Goal: Information Seeking & Learning: Check status

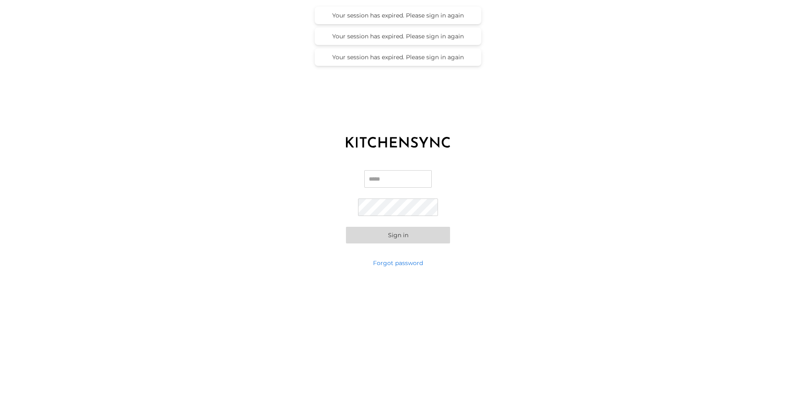
type input "**********"
click at [402, 232] on button "Sign in" at bounding box center [398, 235] width 104 height 17
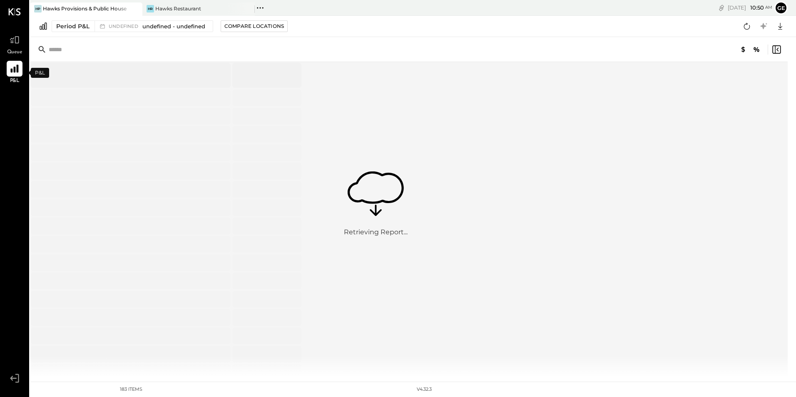
click at [15, 67] on icon at bounding box center [14, 69] width 8 height 8
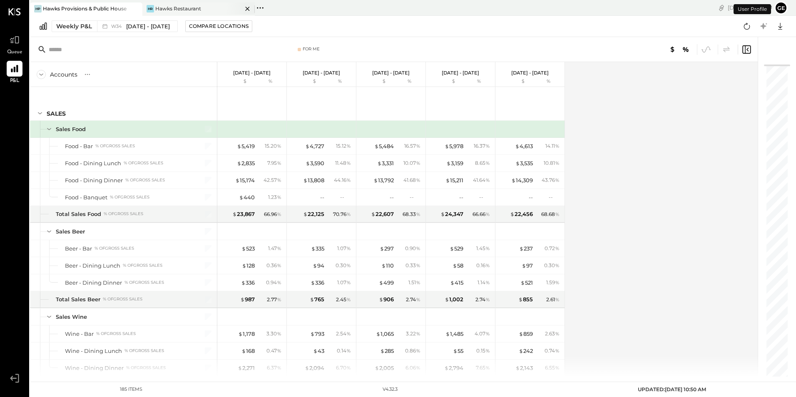
click at [154, 6] on div "HR" at bounding box center [150, 8] width 7 height 7
click at [783, 12] on button "ge" at bounding box center [781, 7] width 13 height 13
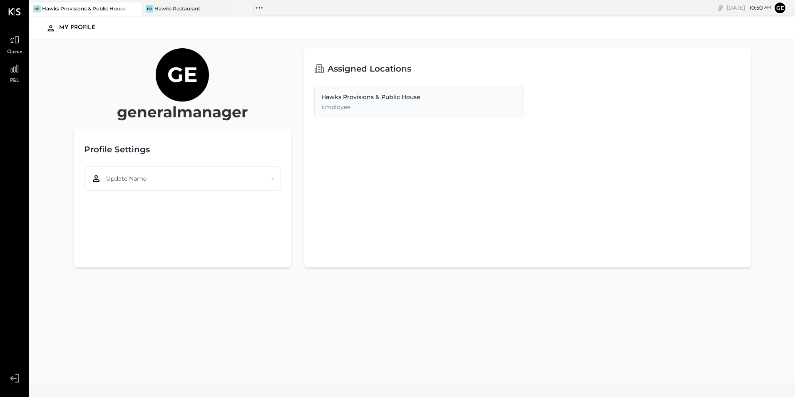
click at [15, 377] on icon at bounding box center [14, 378] width 15 height 12
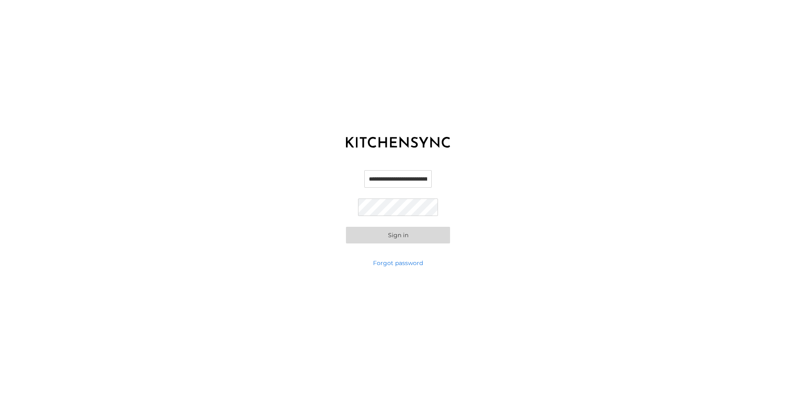
click at [432, 180] on input "**********" at bounding box center [397, 178] width 67 height 17
type input "**********"
click at [413, 236] on button "Sign in" at bounding box center [398, 235] width 104 height 17
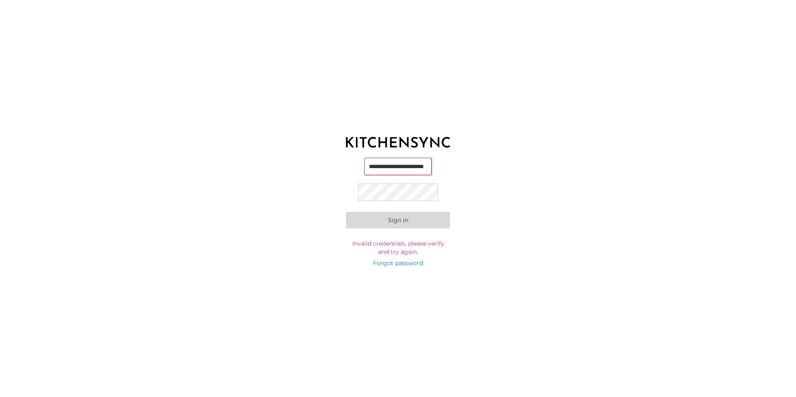
click at [399, 220] on button "Sign in" at bounding box center [398, 220] width 104 height 17
click at [366, 216] on button "Sign in" at bounding box center [398, 220] width 104 height 17
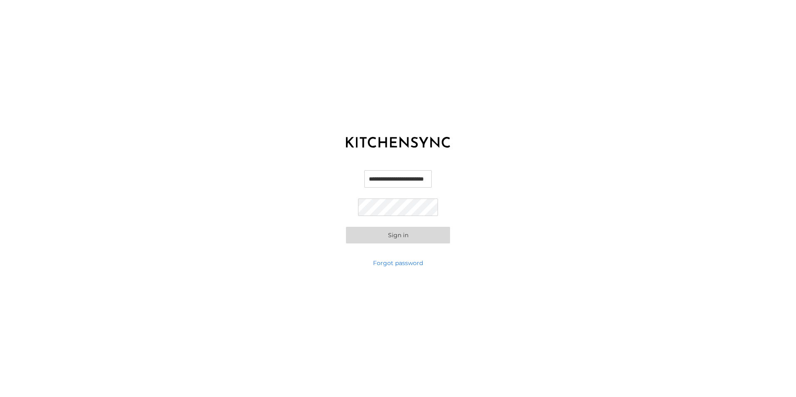
click at [391, 231] on button "Sign in" at bounding box center [398, 235] width 104 height 17
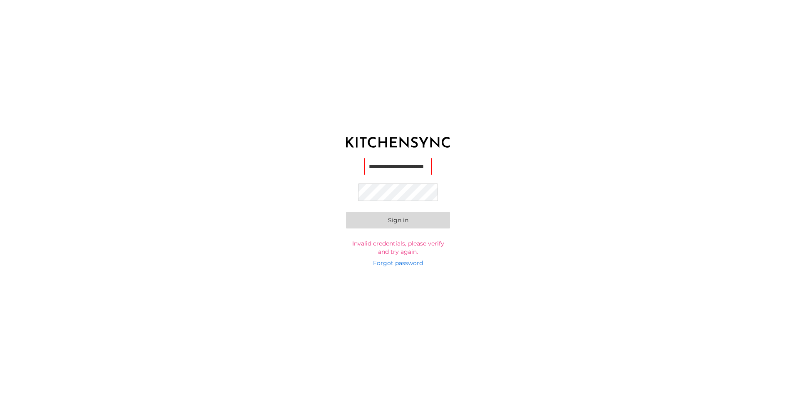
click at [363, 221] on button "Sign in" at bounding box center [398, 220] width 104 height 17
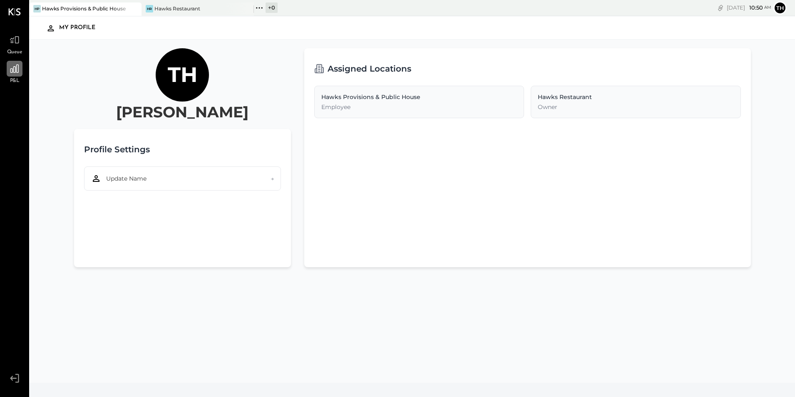
click at [12, 70] on icon at bounding box center [14, 69] width 8 height 8
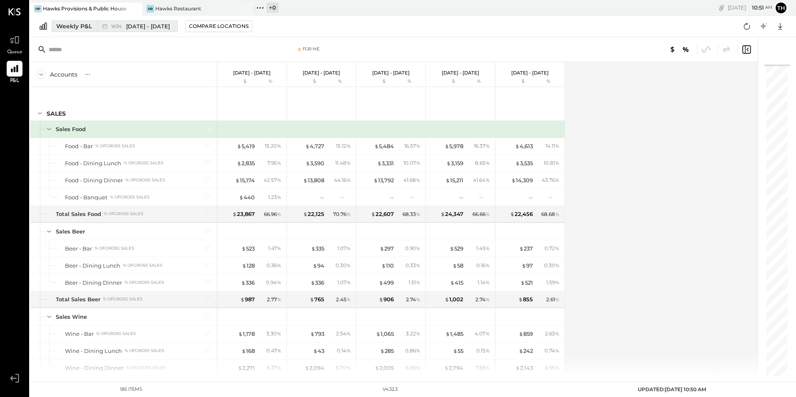
click at [125, 26] on div "W34 [DATE] - [DATE]" at bounding box center [140, 26] width 59 height 8
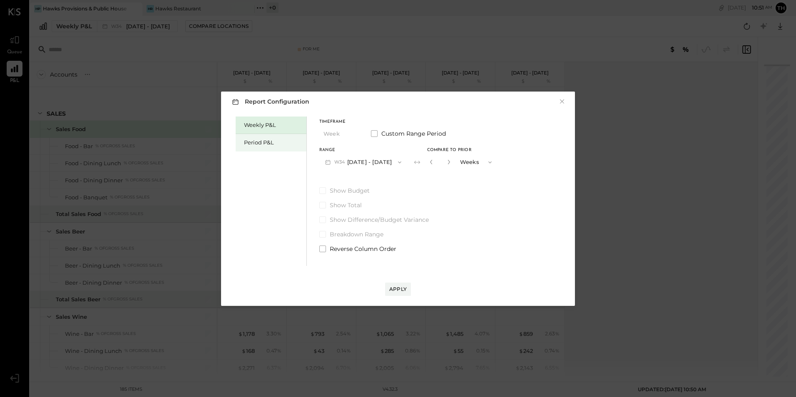
click at [266, 142] on div "Period P&L" at bounding box center [273, 143] width 58 height 8
click at [348, 159] on button "P08 [DATE] - [DATE]" at bounding box center [362, 161] width 87 height 15
click at [258, 144] on div "Period P&L" at bounding box center [273, 143] width 58 height 8
click at [386, 160] on button "P08 [DATE] - [DATE]" at bounding box center [362, 161] width 87 height 15
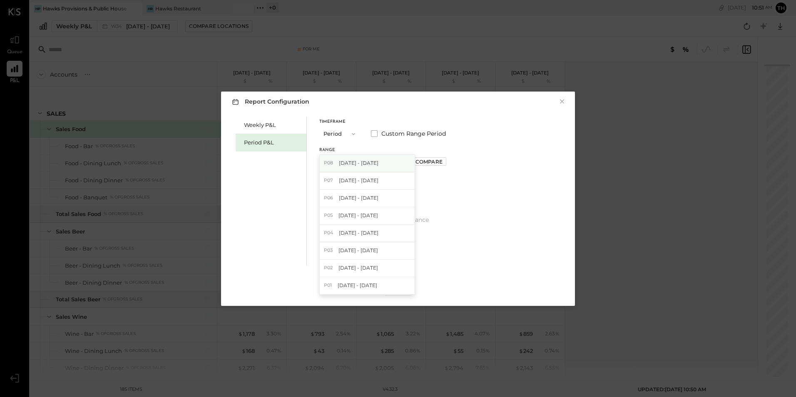
click at [356, 161] on span "[DATE] - [DATE]" at bounding box center [359, 162] width 40 height 7
click at [402, 292] on div "Apply" at bounding box center [397, 289] width 17 height 7
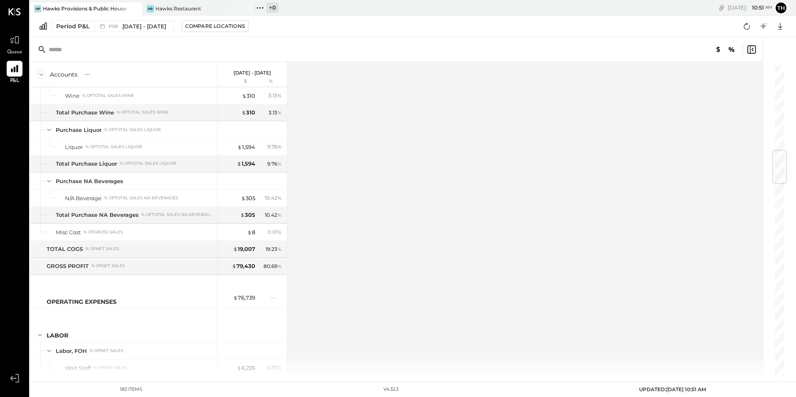
scroll to position [720, 0]
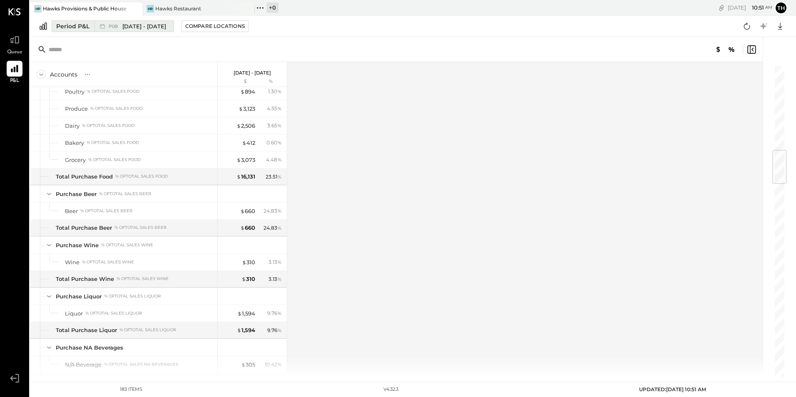
click at [162, 25] on span "[DATE] - [DATE]" at bounding box center [144, 26] width 44 height 8
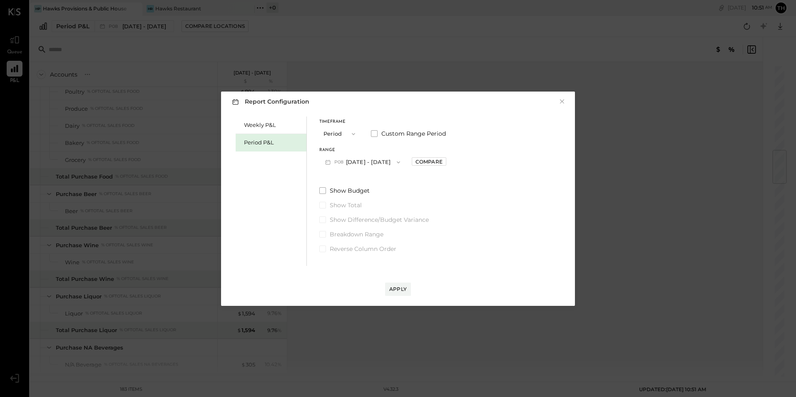
click at [344, 162] on span "P08" at bounding box center [340, 162] width 12 height 7
click at [342, 180] on span "[DATE] - [DATE]" at bounding box center [359, 180] width 40 height 7
click at [392, 286] on div "Apply" at bounding box center [397, 289] width 17 height 7
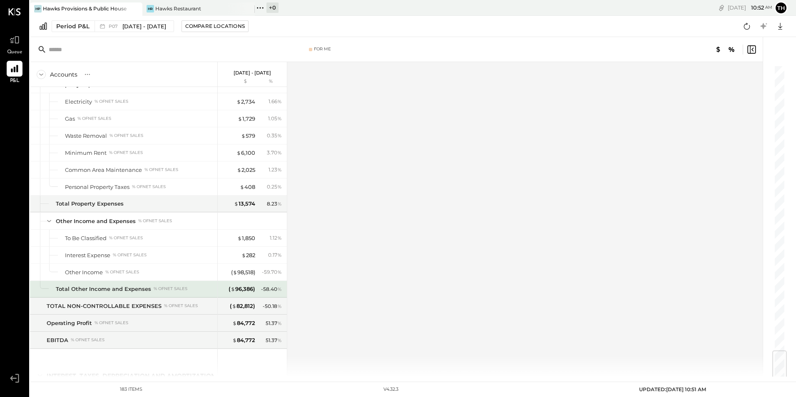
scroll to position [2510, 0]
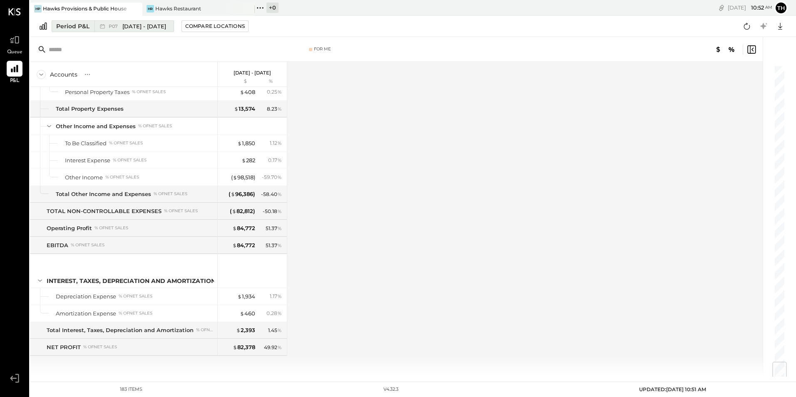
click at [149, 24] on span "[DATE] - [DATE]" at bounding box center [144, 26] width 44 height 8
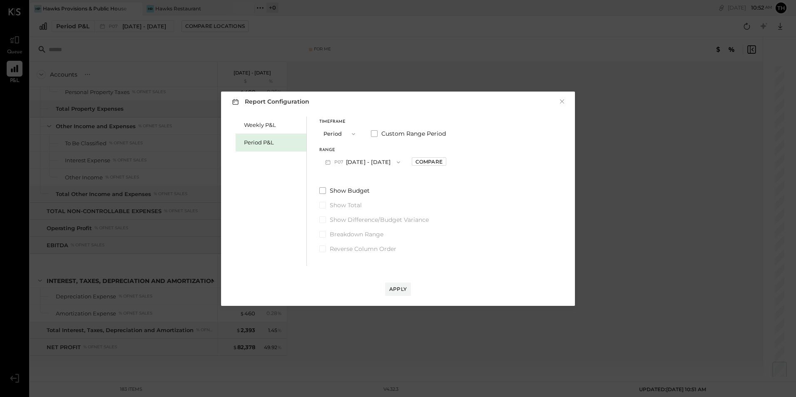
click at [354, 163] on button "P07 [DATE] - [DATE]" at bounding box center [362, 161] width 87 height 15
click at [344, 195] on span "[DATE] - [DATE]" at bounding box center [359, 197] width 40 height 7
click at [406, 291] on div "Apply" at bounding box center [397, 289] width 17 height 7
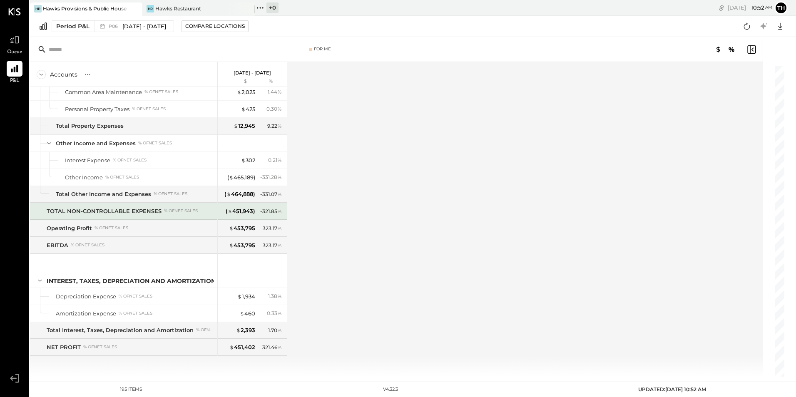
scroll to position [2715, 0]
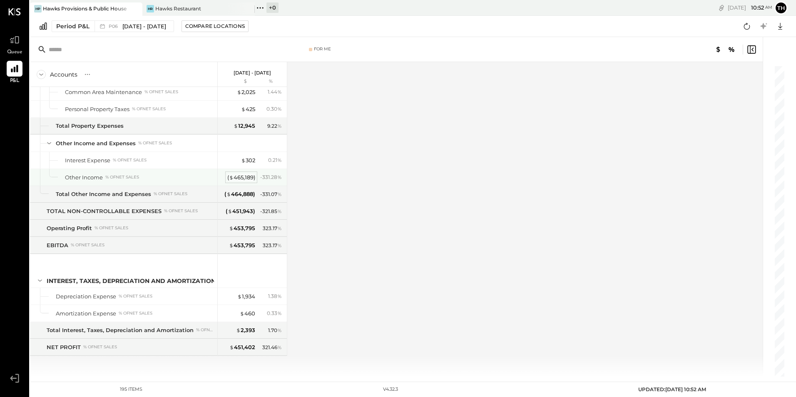
click at [241, 176] on div "( $ 465,189 )" at bounding box center [241, 178] width 28 height 8
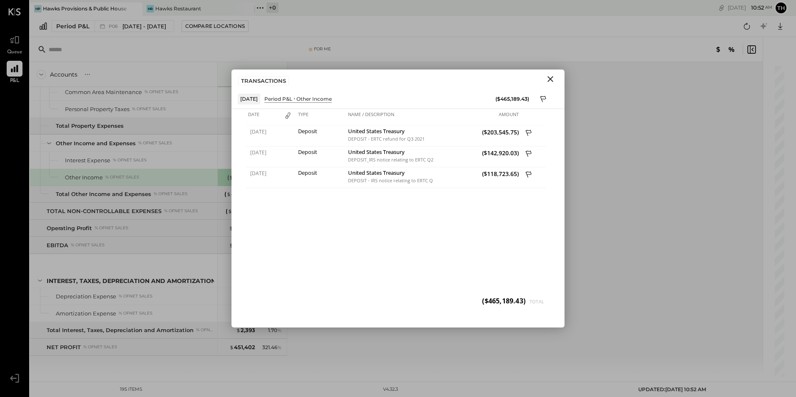
click at [551, 80] on icon "Close" at bounding box center [551, 79] width 10 height 10
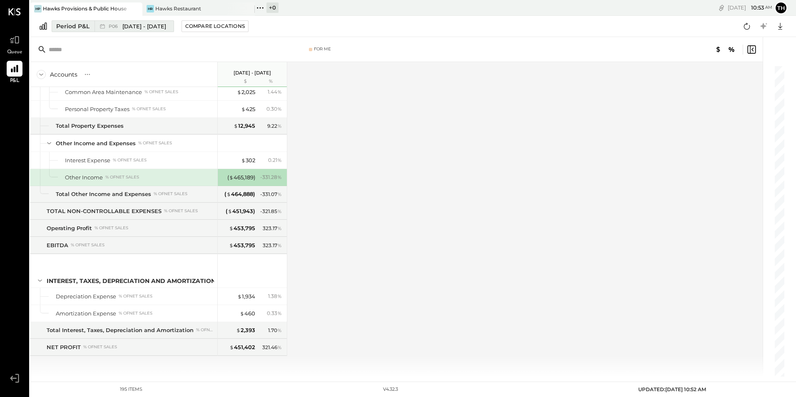
click at [123, 23] on span "[DATE] - [DATE]" at bounding box center [144, 26] width 44 height 8
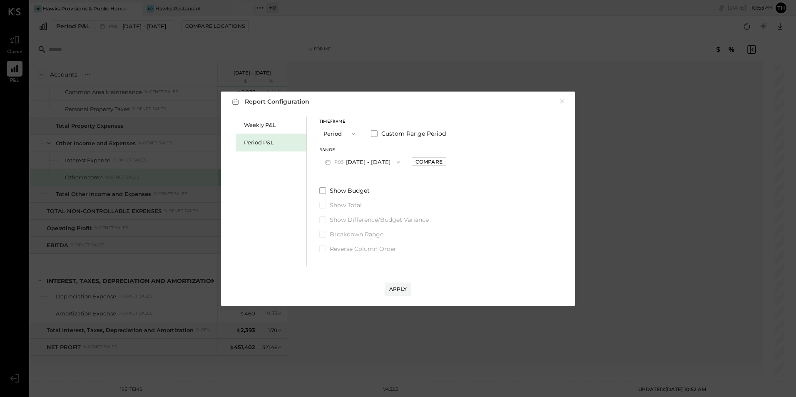
click at [339, 162] on span "P06" at bounding box center [340, 162] width 12 height 7
click at [348, 214] on span "[DATE] - [DATE]" at bounding box center [359, 215] width 40 height 7
click at [403, 290] on div "Apply" at bounding box center [397, 289] width 17 height 7
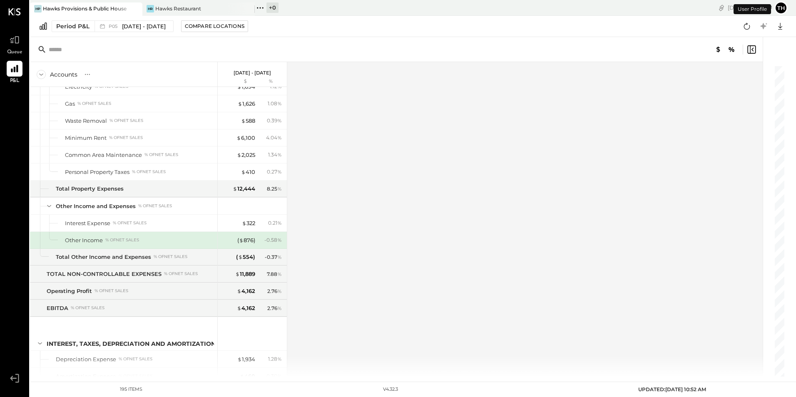
scroll to position [2715, 0]
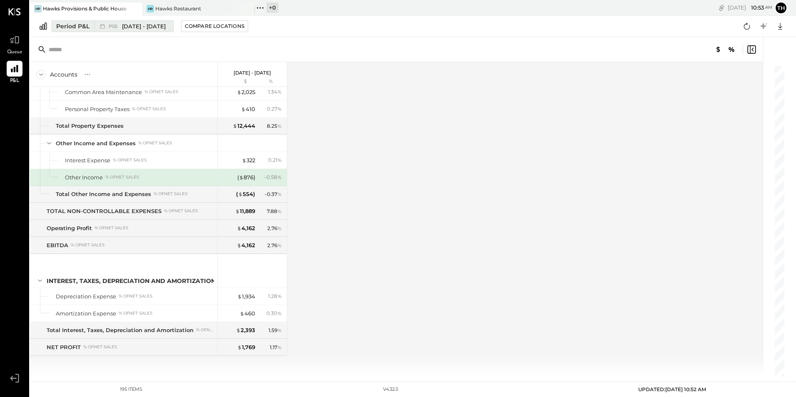
click at [144, 25] on span "[DATE] - [DATE]" at bounding box center [144, 26] width 44 height 8
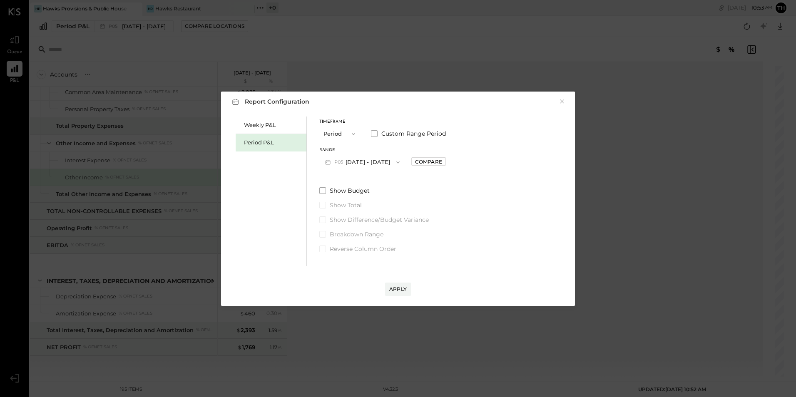
click at [340, 161] on span "P05" at bounding box center [339, 162] width 11 height 7
click at [347, 232] on span "[DATE] - [DATE]" at bounding box center [359, 232] width 40 height 7
click at [397, 290] on div "Apply" at bounding box center [397, 289] width 17 height 7
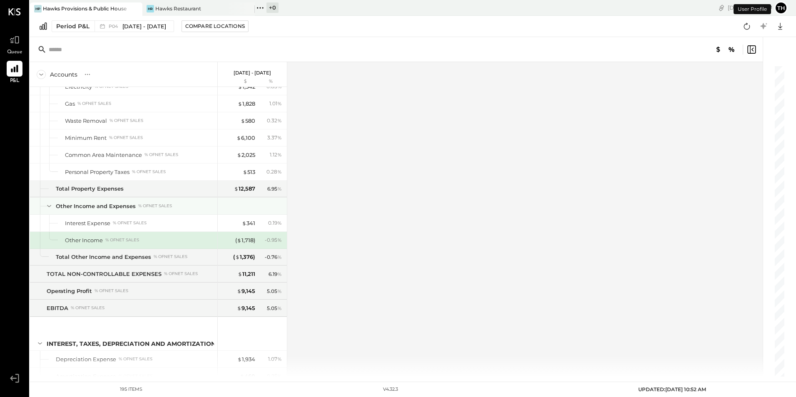
scroll to position [2715, 0]
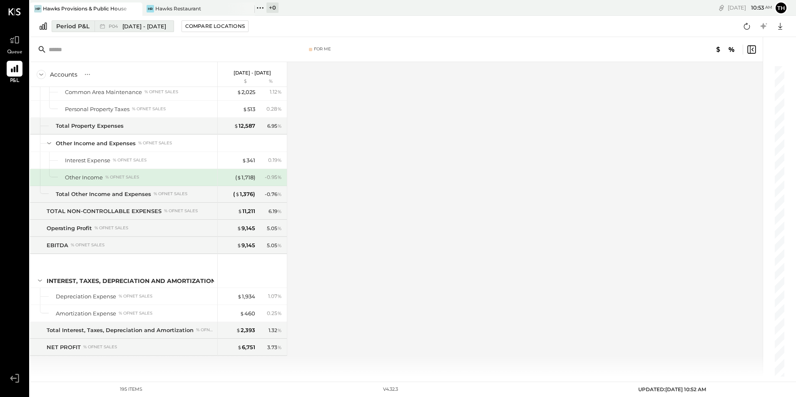
click at [147, 27] on span "[DATE] - [DATE]" at bounding box center [144, 26] width 44 height 8
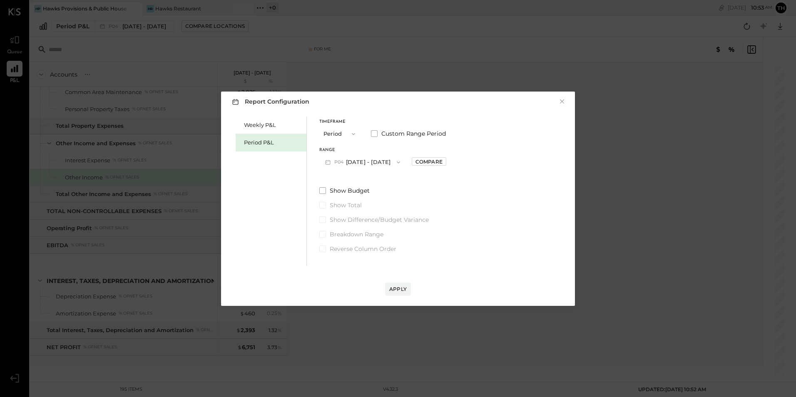
click at [337, 159] on span "P04" at bounding box center [340, 162] width 12 height 7
click at [344, 248] on span "[DATE] - [DATE]" at bounding box center [359, 250] width 40 height 7
click at [393, 289] on div "Apply" at bounding box center [397, 289] width 17 height 7
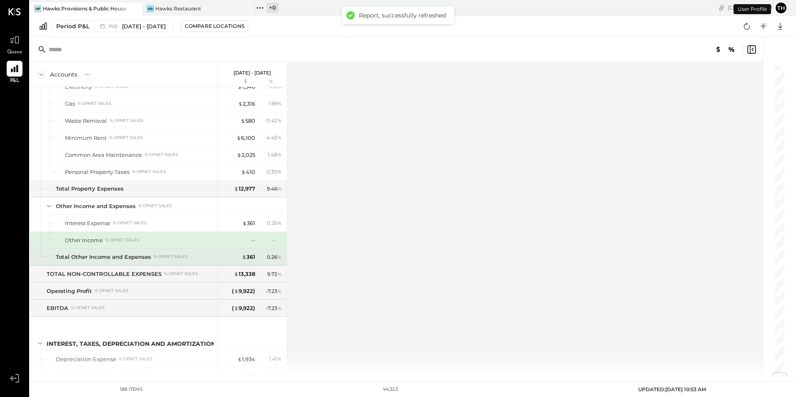
scroll to position [2596, 0]
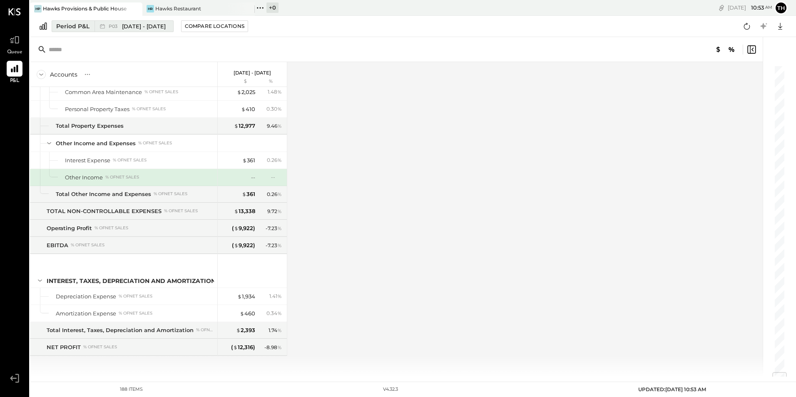
click at [115, 27] on span "P03" at bounding box center [114, 26] width 11 height 5
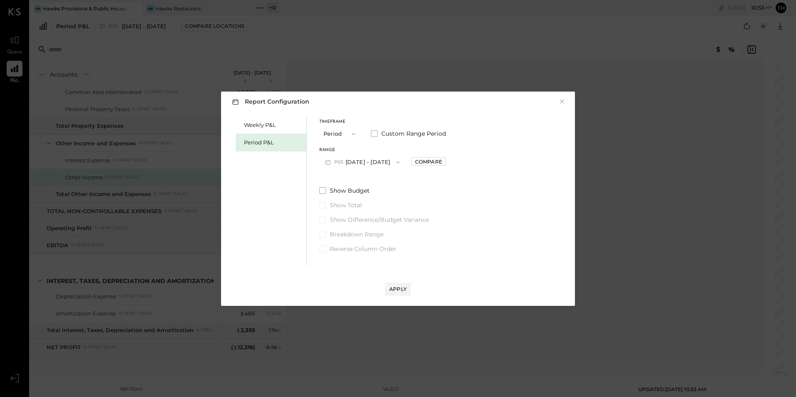
click at [356, 164] on button "P03 [DATE] - [DATE]" at bounding box center [362, 161] width 86 height 15
click at [346, 262] on div "P02 [DATE] - [DATE]" at bounding box center [367, 268] width 95 height 17
click at [391, 287] on div "Apply" at bounding box center [397, 289] width 17 height 7
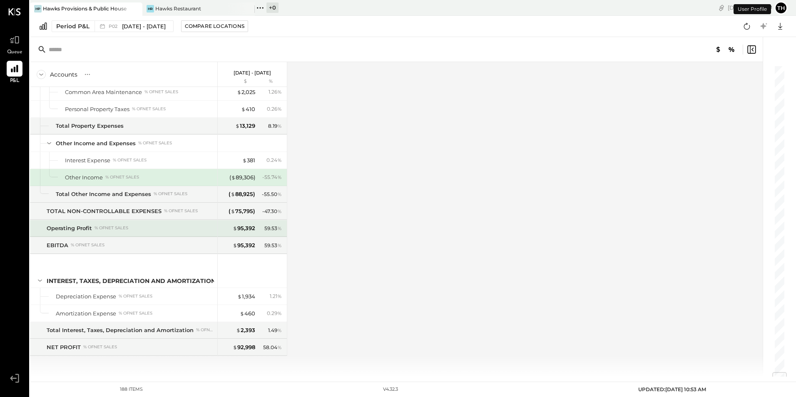
scroll to position [2596, 0]
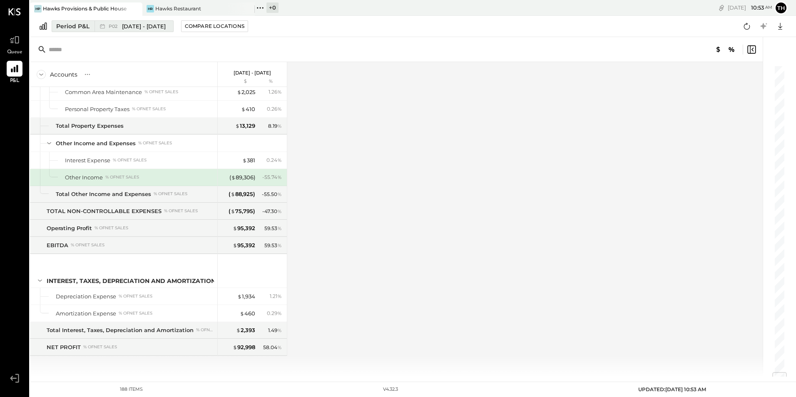
click at [140, 28] on span "[DATE] - [DATE]" at bounding box center [144, 26] width 44 height 8
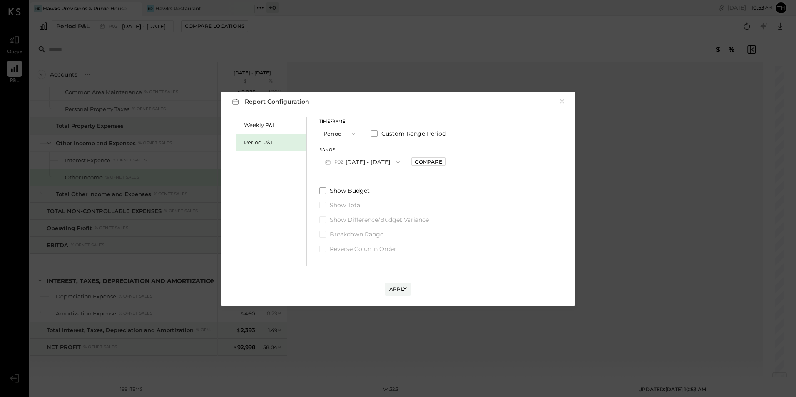
click at [350, 163] on button "P02 [DATE] - [DATE]" at bounding box center [362, 161] width 86 height 15
click at [334, 285] on span "P01" at bounding box center [329, 285] width 10 height 7
click at [399, 291] on div "Apply" at bounding box center [397, 289] width 17 height 7
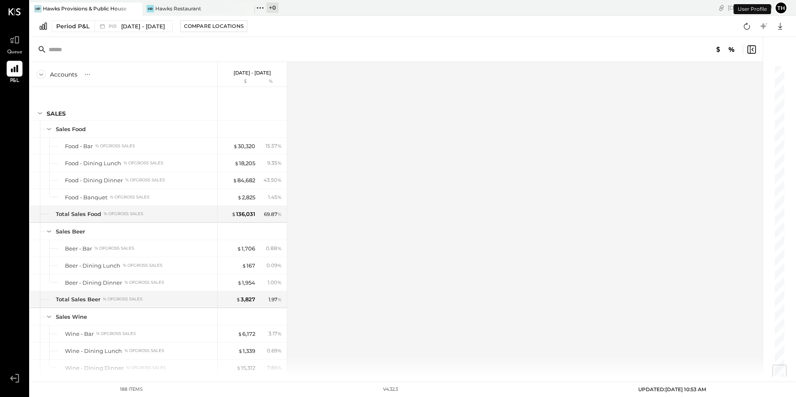
scroll to position [2596, 0]
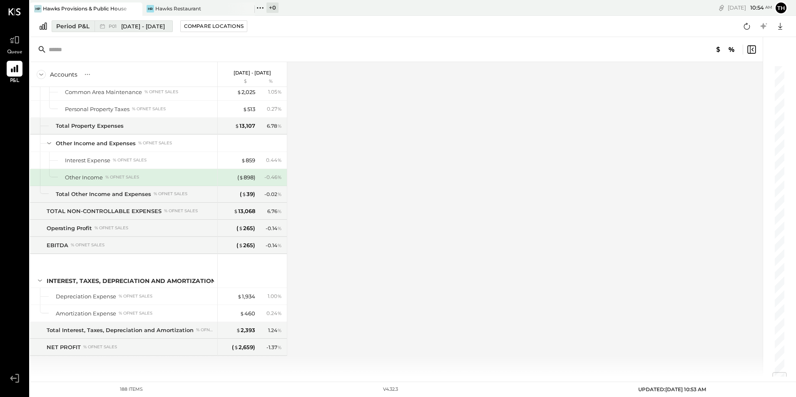
click at [140, 30] on span "[DATE] - [DATE]" at bounding box center [143, 26] width 44 height 8
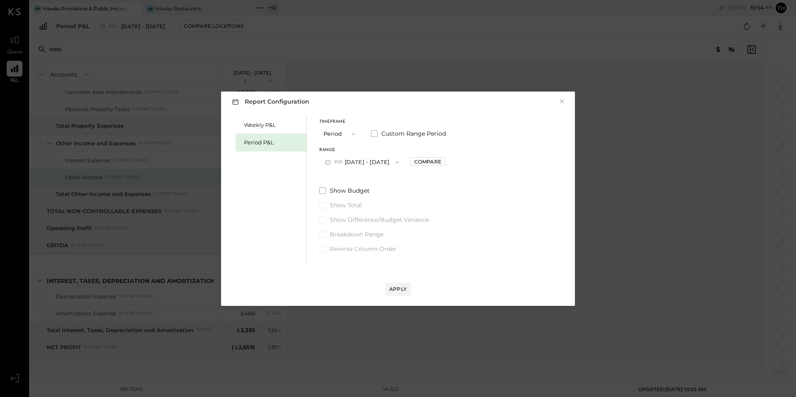
click at [370, 162] on button "P01 [DATE] - [DATE]" at bounding box center [361, 161] width 85 height 15
click at [352, 161] on span "[DATE] - [DATE]" at bounding box center [359, 162] width 40 height 7
click at [399, 284] on button "Apply" at bounding box center [398, 289] width 26 height 13
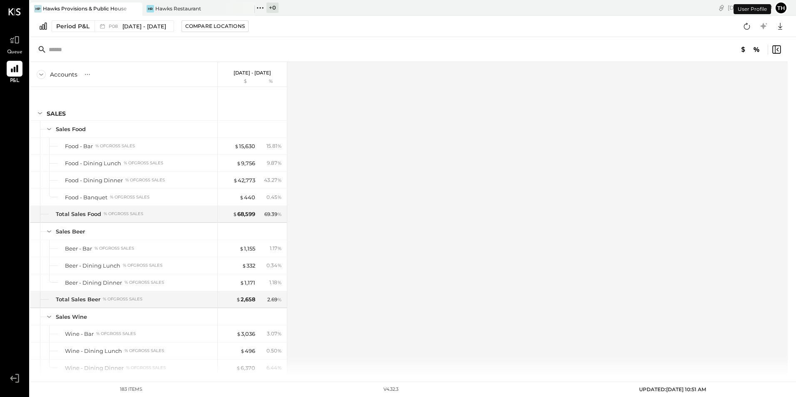
scroll to position [2447, 0]
